Goal: Find specific page/section: Find specific page/section

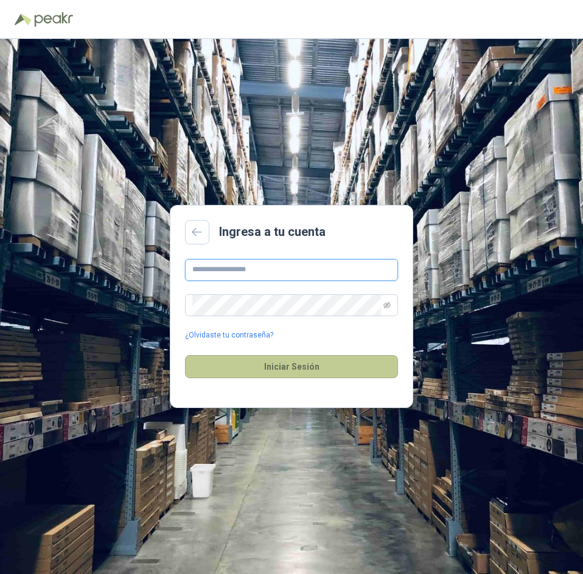
type input "**********"
click at [357, 358] on button "Iniciar Sesión" at bounding box center [291, 366] width 213 height 23
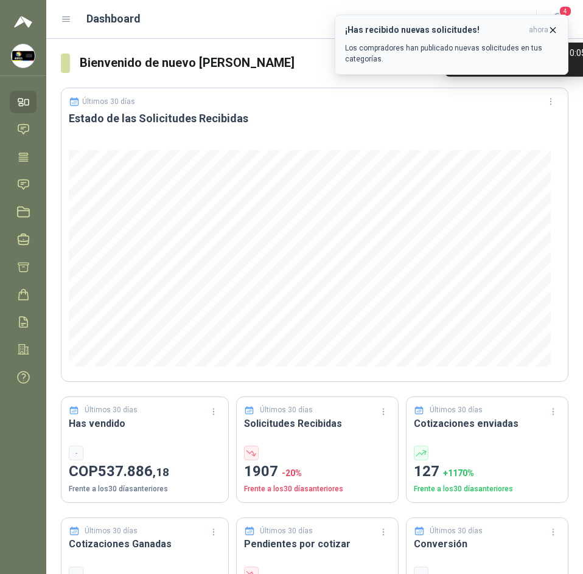
click at [547, 32] on span "ahora" at bounding box center [537, 30] width 19 height 10
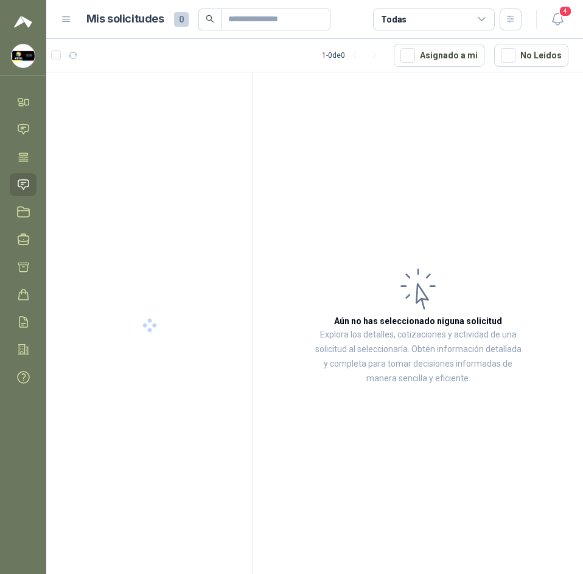
click at [555, 5] on header "Mis solicitudes 0 Todas 4" at bounding box center [314, 19] width 536 height 39
click at [557, 13] on icon "button" at bounding box center [557, 19] width 10 height 12
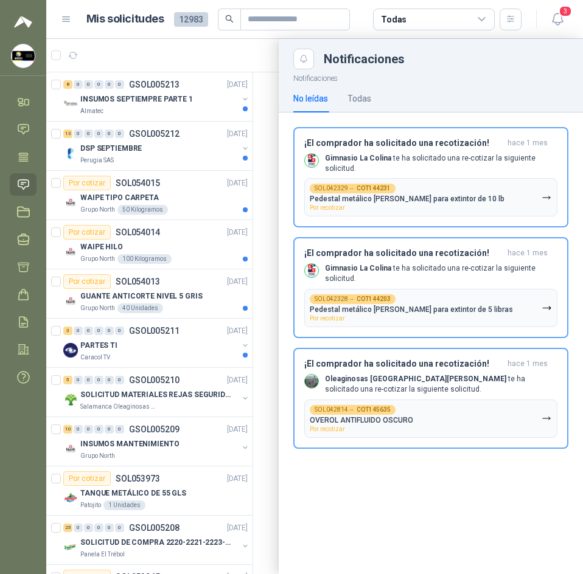
click at [175, 58] on div at bounding box center [314, 306] width 536 height 535
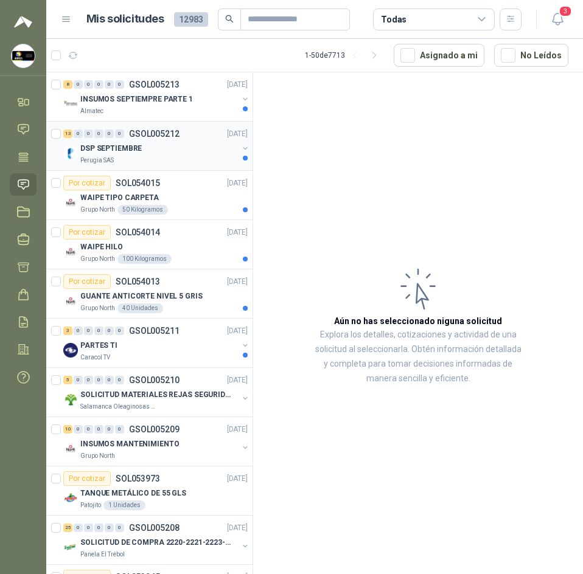
click at [173, 149] on div "DSP SEPTIEMBRE" at bounding box center [158, 148] width 157 height 15
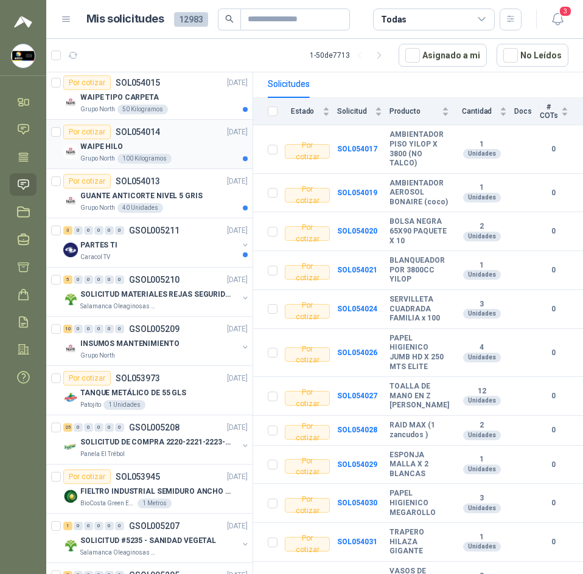
scroll to position [122, 0]
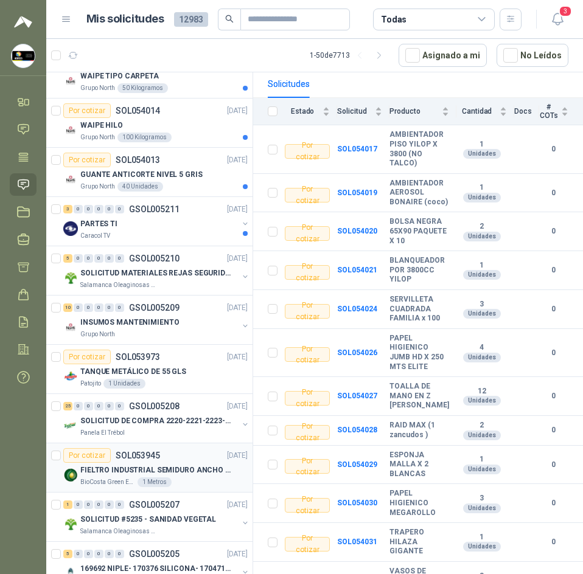
click at [162, 457] on div "Por cotizar SOL053945 [DATE]" at bounding box center [155, 455] width 184 height 15
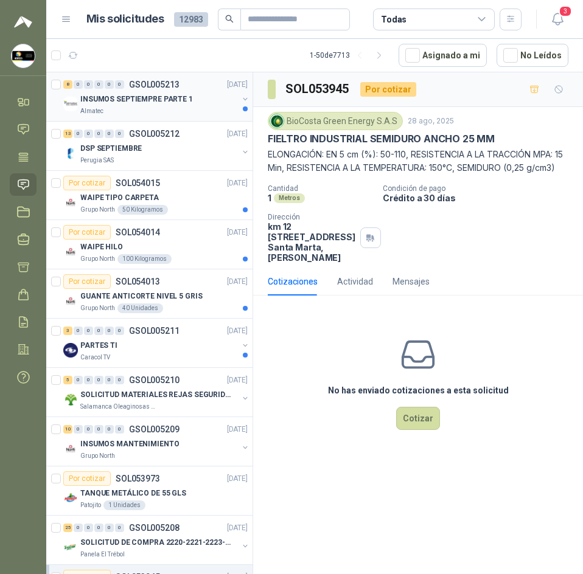
click at [196, 103] on div "INSUMOS SEPTIEMPRE PARTE 1" at bounding box center [158, 99] width 157 height 15
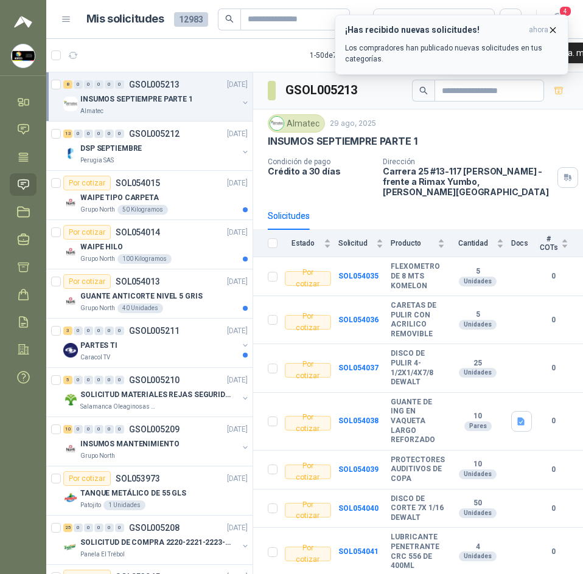
click at [556, 30] on icon "button" at bounding box center [552, 30] width 10 height 10
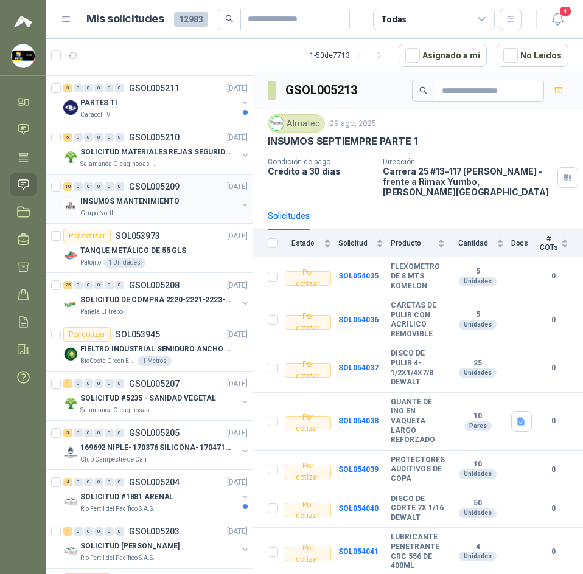
scroll to position [243, 0]
click at [162, 350] on p "FIELTRO INDUSTRIAL SEMIDURO ANCHO 25 MM" at bounding box center [155, 349] width 151 height 12
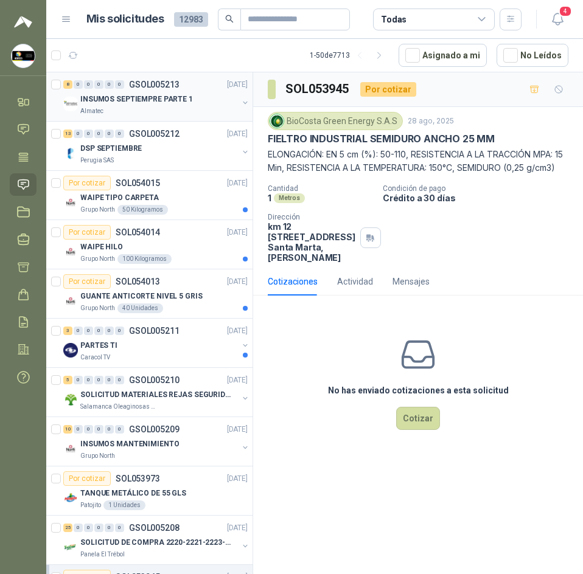
click at [173, 106] on div "INSUMOS SEPTIEMPRE PARTE 1" at bounding box center [158, 99] width 157 height 15
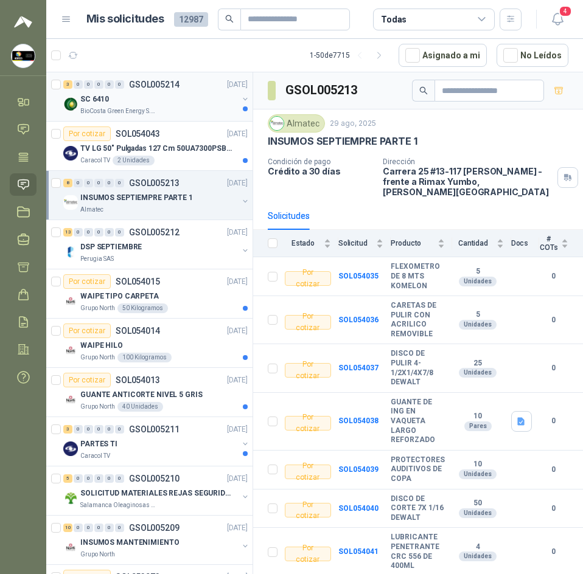
click at [190, 106] on div "BioCosta Green Energy S.A.S" at bounding box center [158, 111] width 157 height 10
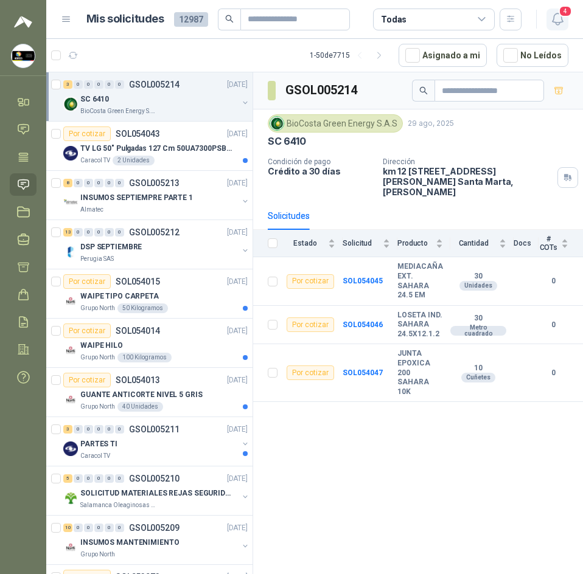
click at [552, 27] on button "4" at bounding box center [557, 20] width 22 height 22
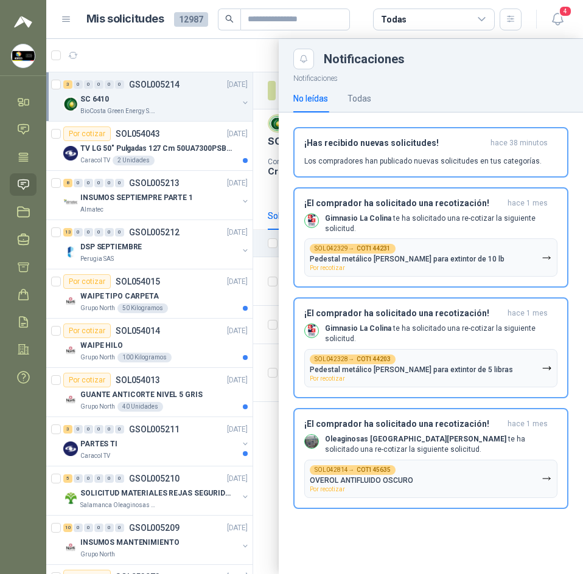
click at [343, 94] on div "No leídas Todas" at bounding box center [332, 99] width 78 height 28
click at [345, 95] on div "No leídas Todas" at bounding box center [332, 99] width 78 height 28
click at [252, 73] on div at bounding box center [314, 306] width 536 height 535
